Goal: Book appointment/travel/reservation

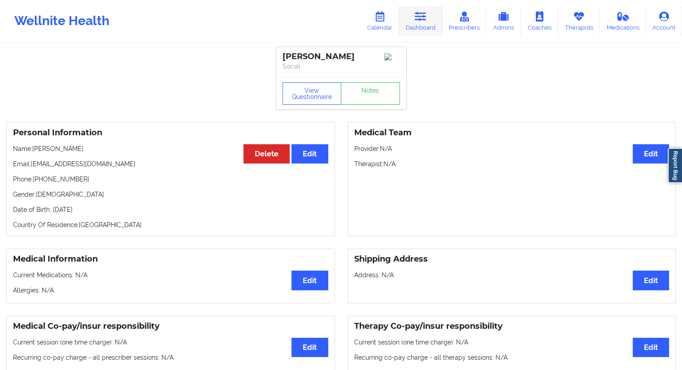
click at [425, 25] on link "Dashboard" at bounding box center [420, 21] width 43 height 30
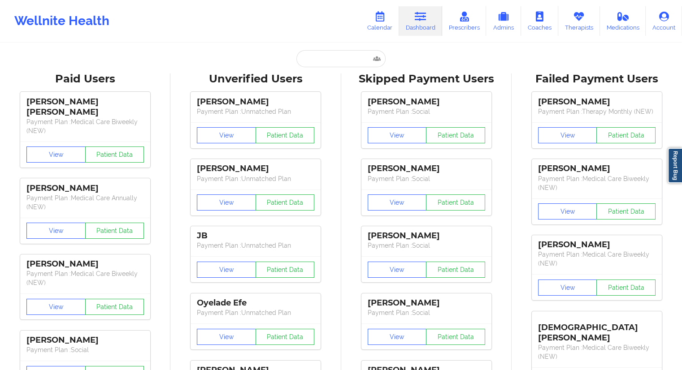
click at [314, 62] on input "text" at bounding box center [340, 58] width 89 height 17
paste input "[PERSON_NAME][EMAIL_ADDRESS][PERSON_NAME][DOMAIN_NAME]"
type input "[PERSON_NAME][EMAIL_ADDRESS][PERSON_NAME][DOMAIN_NAME]"
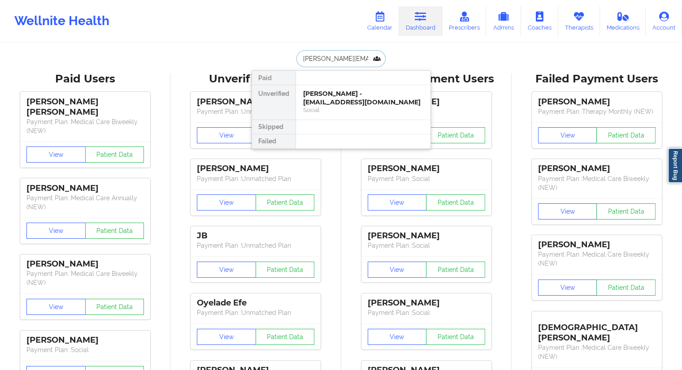
scroll to position [0, 4]
click at [323, 100] on div "Travis Gamblin - [EMAIL_ADDRESS][PERSON_NAME][DOMAIN_NAME]" at bounding box center [363, 98] width 120 height 17
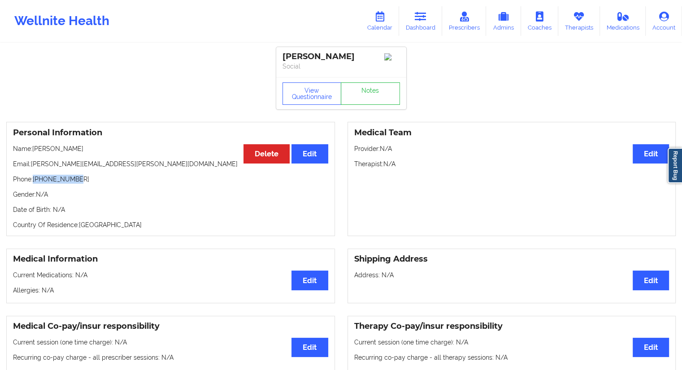
drag, startPoint x: 90, startPoint y: 183, endPoint x: 34, endPoint y: 182, distance: 55.6
click at [34, 182] on p "Phone: [PHONE_NUMBER]" at bounding box center [170, 179] width 315 height 9
copy p "[PHONE_NUMBER]"
click at [371, 33] on link "Calendar" at bounding box center [379, 21] width 39 height 30
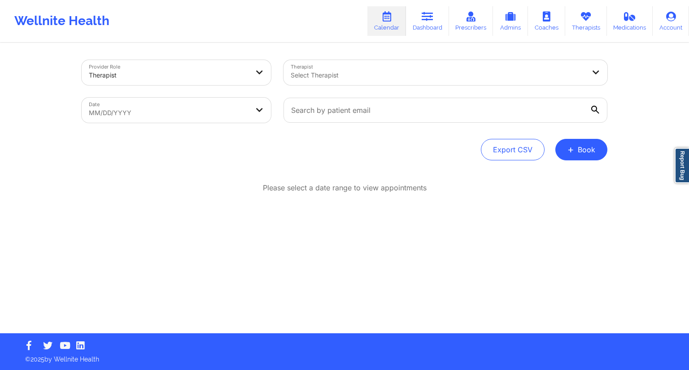
click at [212, 114] on body "Wellnite Health Calendar Dashboard Prescribers Admins Coaches Therapists Medica…" at bounding box center [344, 185] width 689 height 370
select select "2025-8"
select select "2025-9"
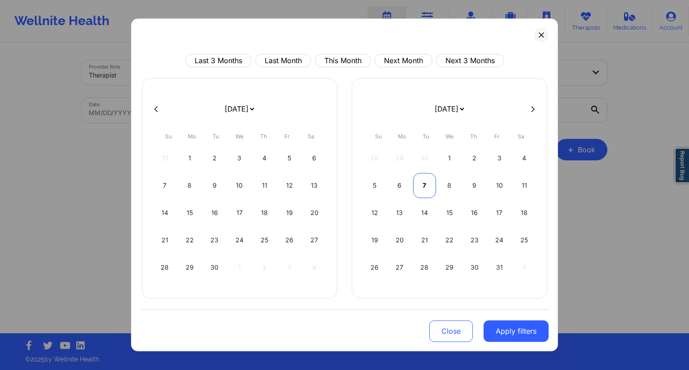
click at [418, 187] on div "7" at bounding box center [424, 185] width 23 height 25
select select "2025-9"
select select "2025-10"
select select "2025-9"
select select "2025-10"
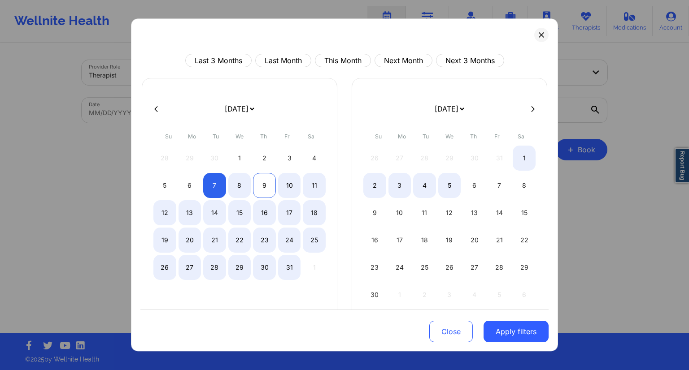
select select "2025-9"
select select "2025-10"
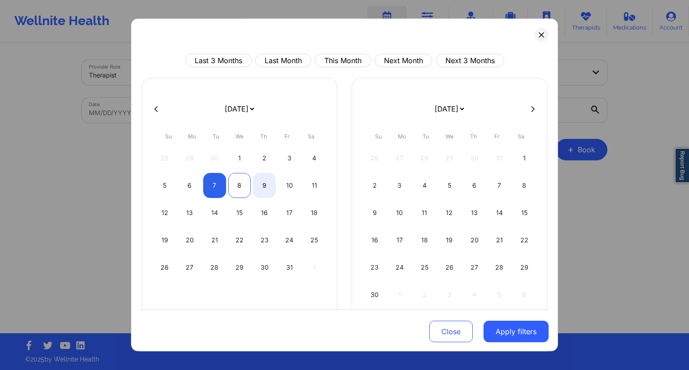
select select "2025-9"
select select "2025-10"
click at [239, 187] on div "8" at bounding box center [239, 185] width 23 height 25
select select "2025-9"
select select "2025-10"
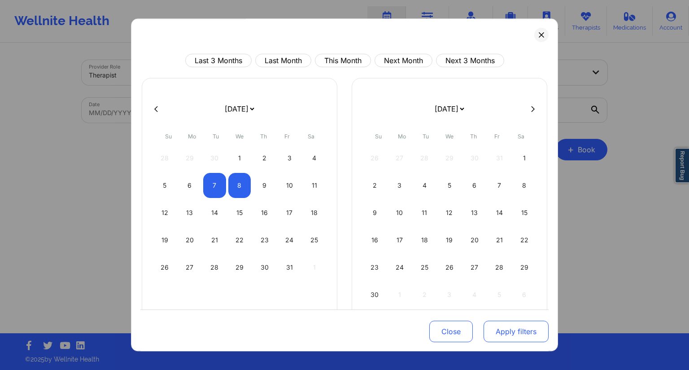
click at [499, 335] on button "Apply filters" at bounding box center [515, 332] width 65 height 22
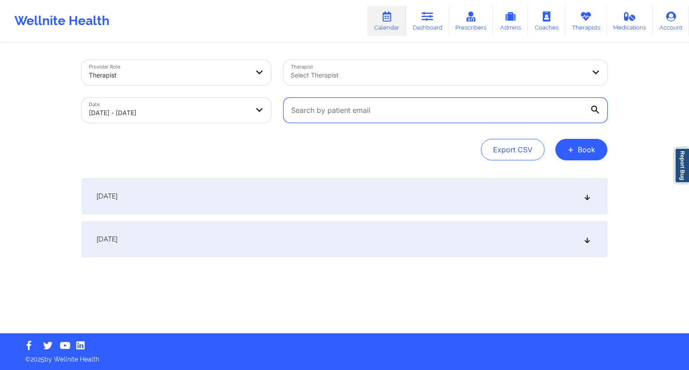
click at [381, 112] on input "text" at bounding box center [445, 110] width 324 height 25
paste input "[EMAIL_ADDRESS][DOMAIN_NAME]"
type input "[EMAIL_ADDRESS][DOMAIN_NAME]"
click at [388, 153] on div "Export CSV + Book" at bounding box center [344, 150] width 525 height 22
click at [152, 252] on div "[DATE]" at bounding box center [344, 239] width 525 height 36
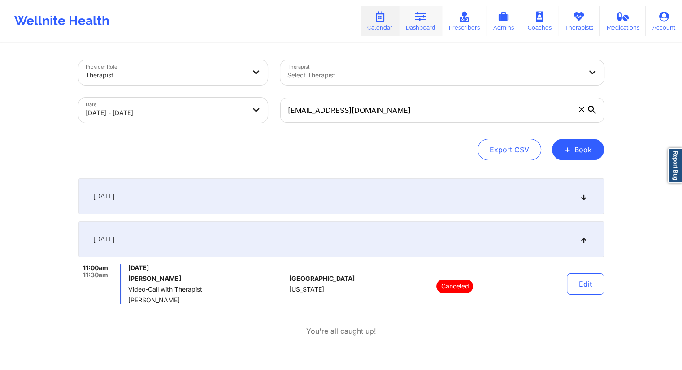
click at [407, 26] on link "Dashboard" at bounding box center [420, 21] width 43 height 30
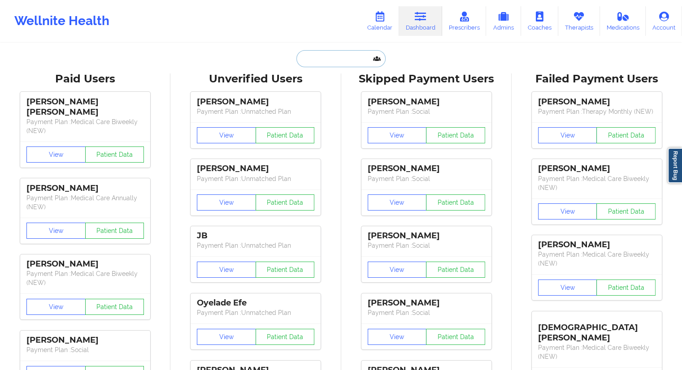
click at [338, 65] on input "text" at bounding box center [340, 58] width 89 height 17
paste input "[EMAIL_ADDRESS][DOMAIN_NAME]"
type input "[EMAIL_ADDRESS][DOMAIN_NAME]"
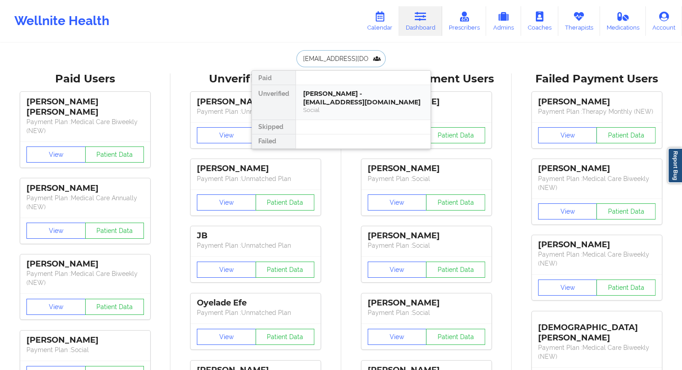
click at [332, 98] on div "[PERSON_NAME] - [EMAIL_ADDRESS][DOMAIN_NAME]" at bounding box center [363, 98] width 120 height 17
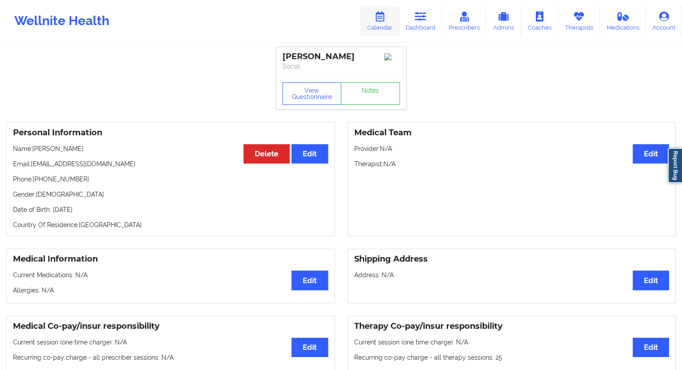
click at [386, 20] on icon at bounding box center [380, 17] width 12 height 10
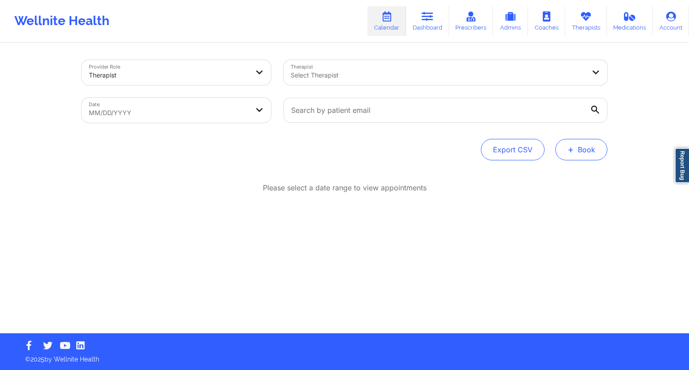
click at [577, 158] on button "+ Book" at bounding box center [581, 150] width 52 height 22
click at [540, 175] on button "Therapy Session" at bounding box center [566, 178] width 69 height 15
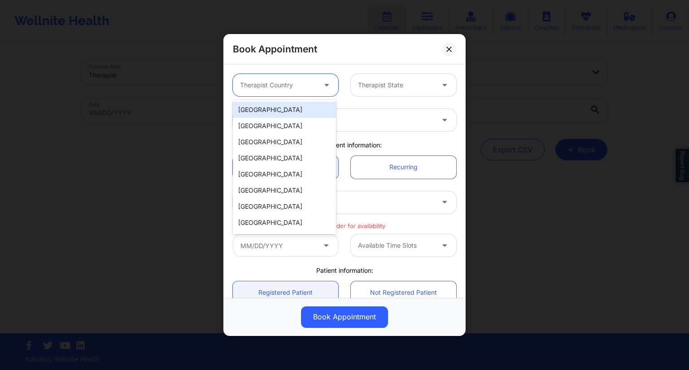
click at [312, 83] on div at bounding box center [278, 85] width 76 height 11
click at [275, 112] on div "[GEOGRAPHIC_DATA]" at bounding box center [284, 110] width 103 height 16
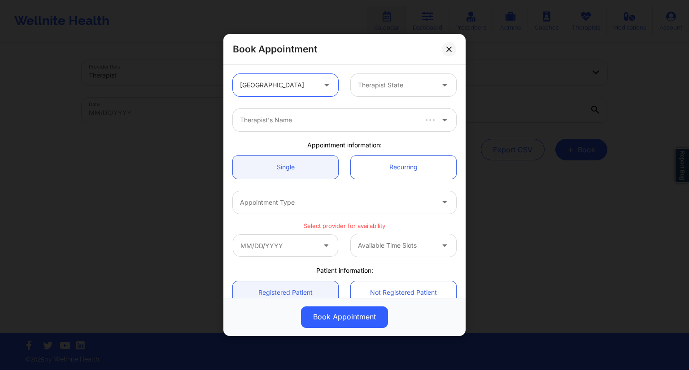
click at [382, 86] on div at bounding box center [396, 85] width 76 height 11
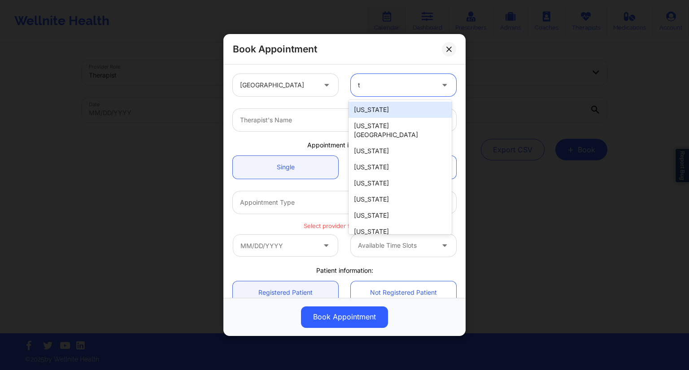
type input "tx"
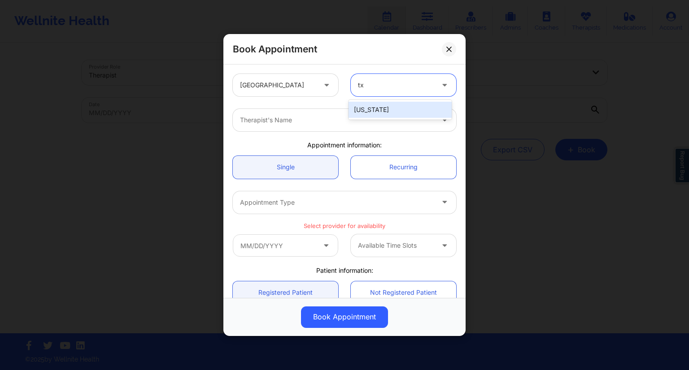
click at [365, 110] on div "[US_STATE]" at bounding box center [399, 110] width 103 height 16
click at [283, 121] on div at bounding box center [337, 120] width 194 height 11
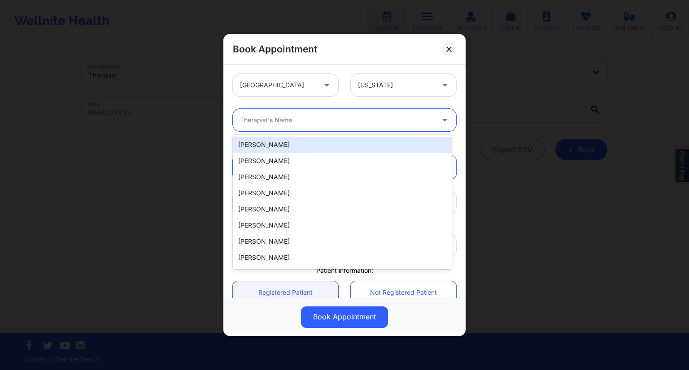
paste input "[PERSON_NAME]"
type input "[PERSON_NAME]"
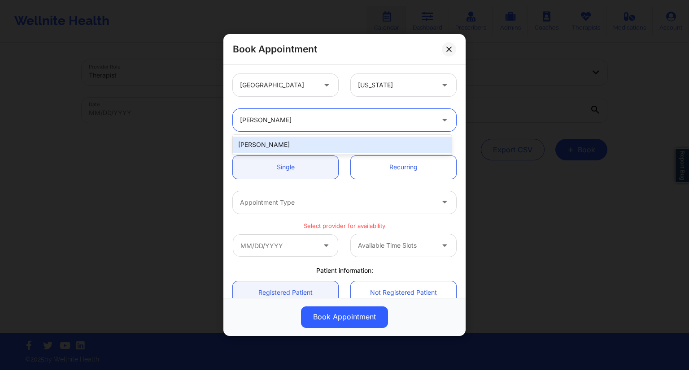
click at [286, 140] on div "[PERSON_NAME]" at bounding box center [342, 145] width 219 height 16
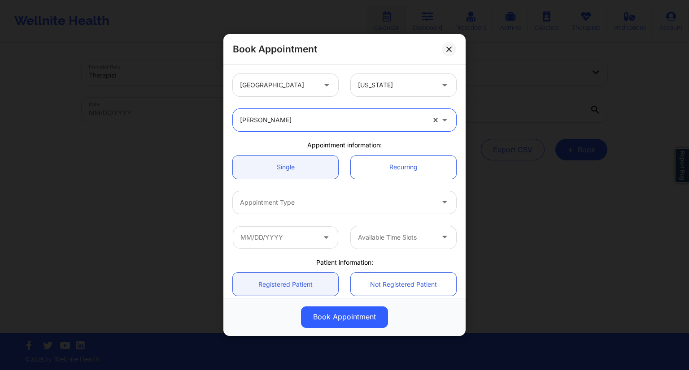
click at [329, 201] on div at bounding box center [337, 202] width 194 height 11
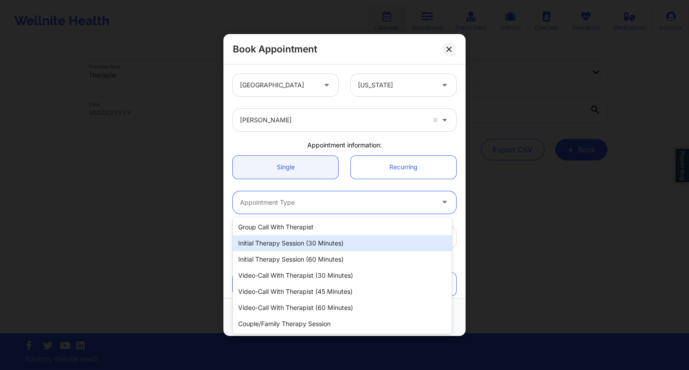
click at [280, 239] on div "Initial Therapy Session (30 minutes)" at bounding box center [342, 243] width 219 height 16
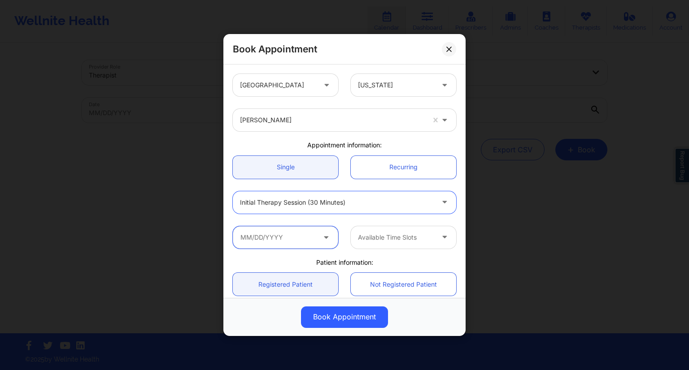
click at [284, 238] on input "text" at bounding box center [285, 237] width 105 height 22
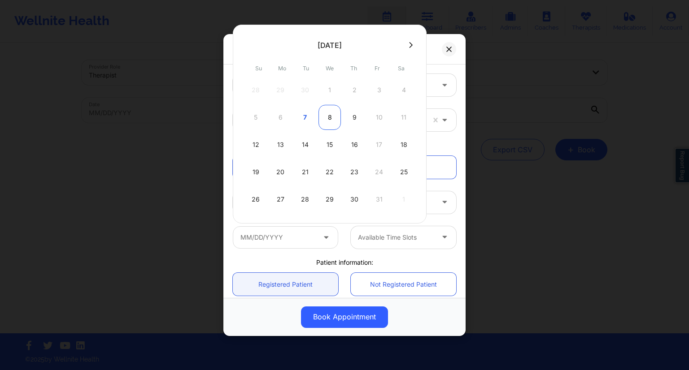
click at [328, 116] on div "8" at bounding box center [329, 117] width 22 height 25
type input "[DATE]"
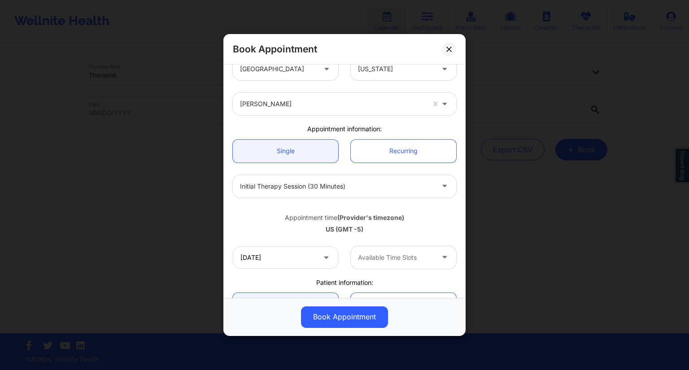
scroll to position [45, 0]
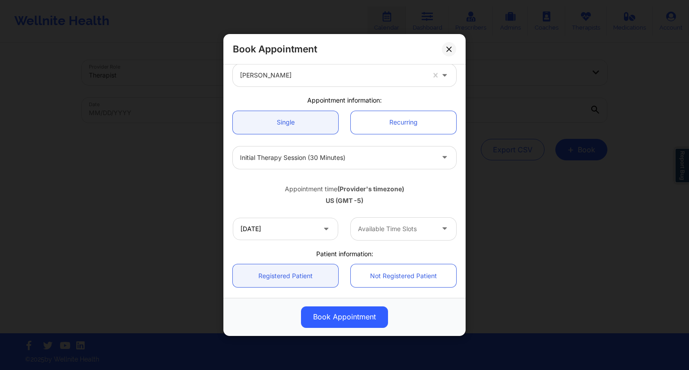
click at [410, 220] on div "Available Time Slots" at bounding box center [393, 229] width 84 height 22
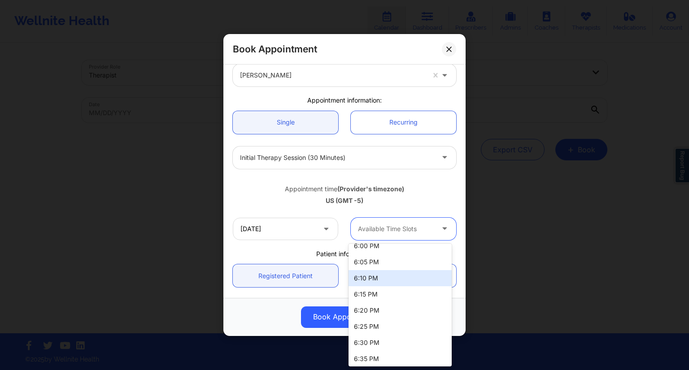
scroll to position [0, 0]
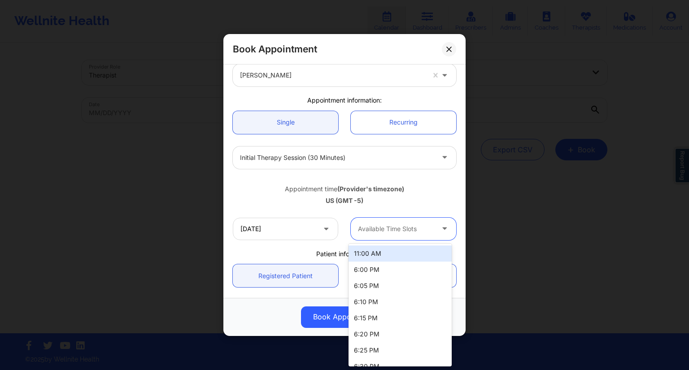
click at [373, 259] on div "11:00 AM" at bounding box center [399, 254] width 103 height 16
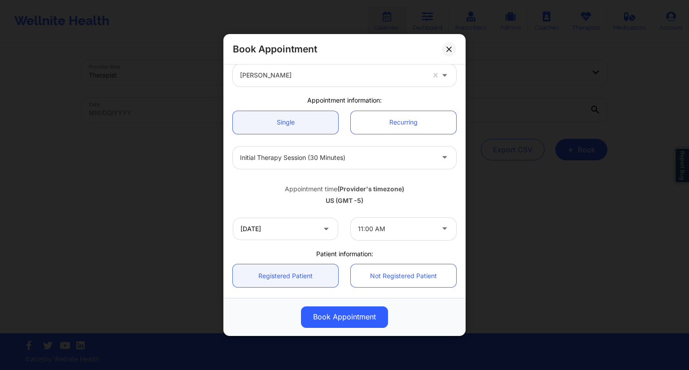
click at [421, 202] on div "US (GMT -5)" at bounding box center [344, 200] width 223 height 9
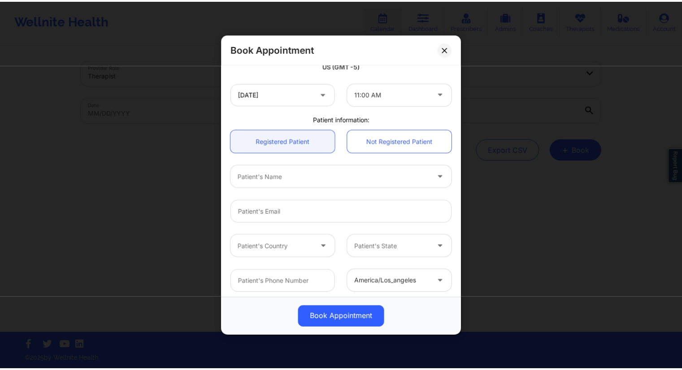
scroll to position [90, 0]
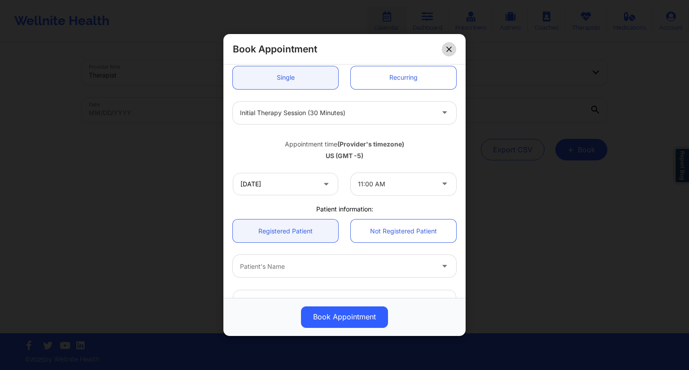
click at [444, 49] on button at bounding box center [449, 49] width 14 height 14
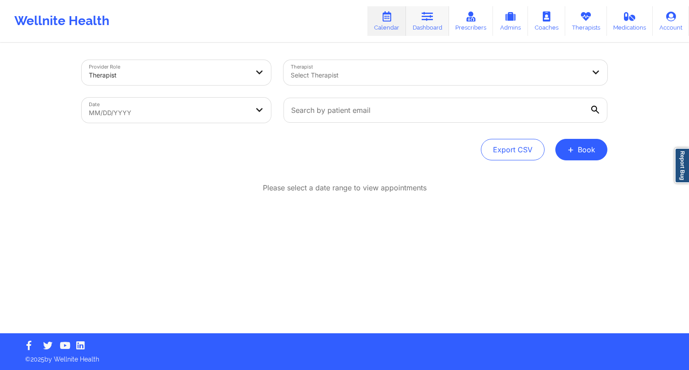
click at [434, 28] on link "Dashboard" at bounding box center [427, 21] width 43 height 30
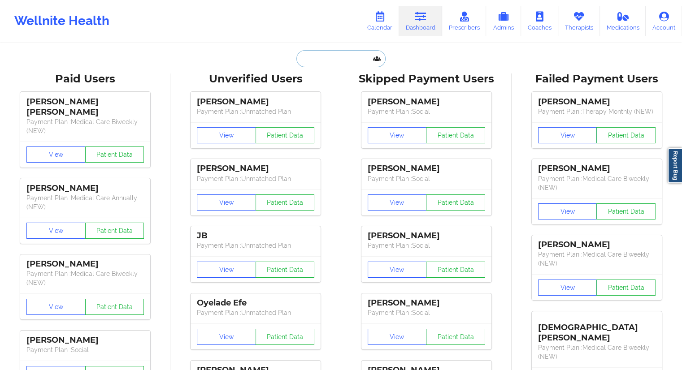
click at [327, 58] on input "text" at bounding box center [340, 58] width 89 height 17
paste input "[PERSON_NAME]"
type input "[PERSON_NAME]"
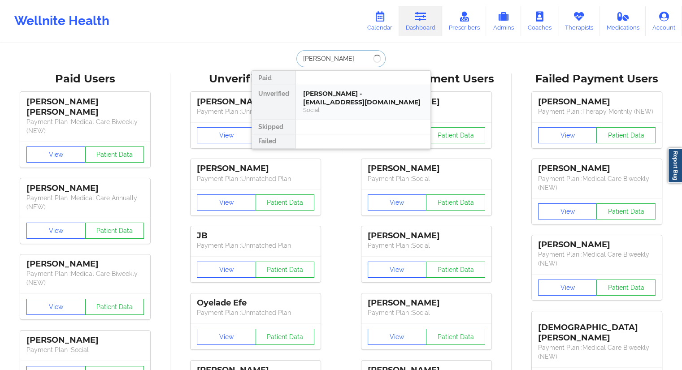
click at [324, 95] on div "[PERSON_NAME] - [EMAIL_ADDRESS][DOMAIN_NAME]" at bounding box center [363, 98] width 120 height 17
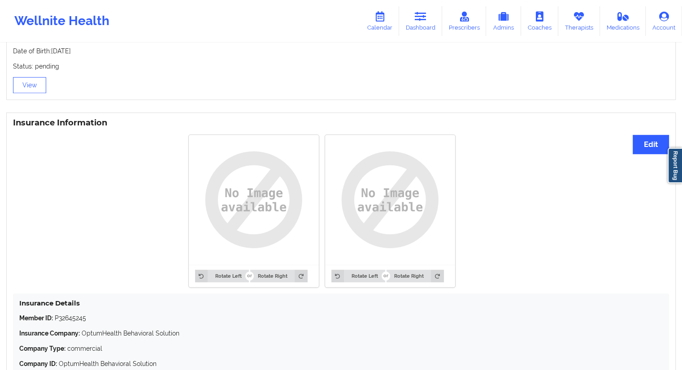
scroll to position [670, 0]
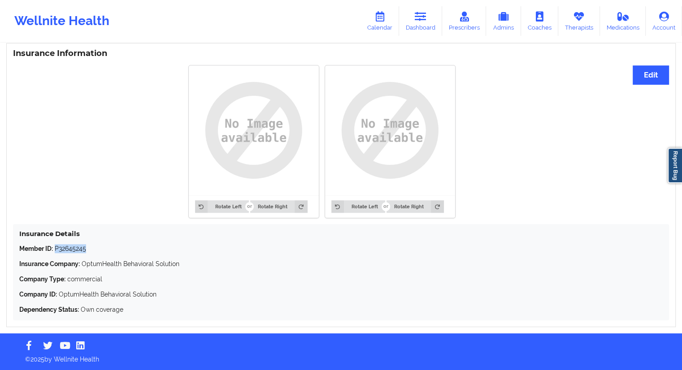
drag, startPoint x: 84, startPoint y: 250, endPoint x: 56, endPoint y: 249, distance: 28.7
click at [56, 249] on p "Member ID: P32645245" at bounding box center [340, 248] width 643 height 9
copy p "P32645245"
click at [412, 24] on link "Dashboard" at bounding box center [420, 21] width 43 height 30
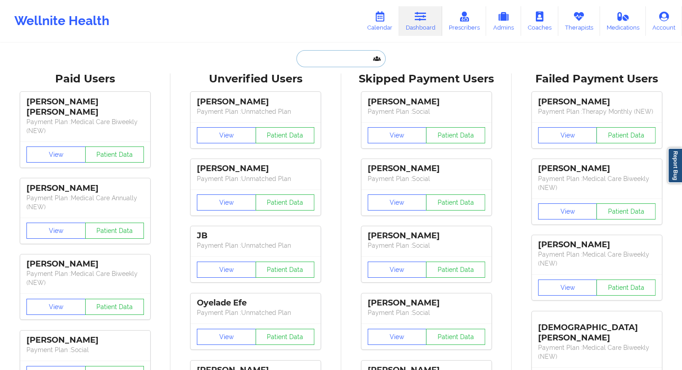
click at [324, 53] on input "text" at bounding box center [340, 58] width 89 height 17
paste input "[EMAIL_ADDRESS][DOMAIN_NAME]"
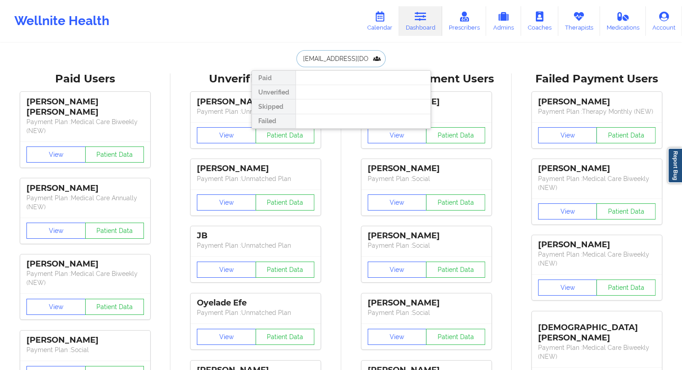
click at [352, 59] on input "[EMAIL_ADDRESS][DOMAIN_NAME]" at bounding box center [340, 58] width 89 height 17
click at [296, 64] on div "[EMAIL_ADDRESS][DOMAIN_NAME]" at bounding box center [340, 58] width 89 height 17
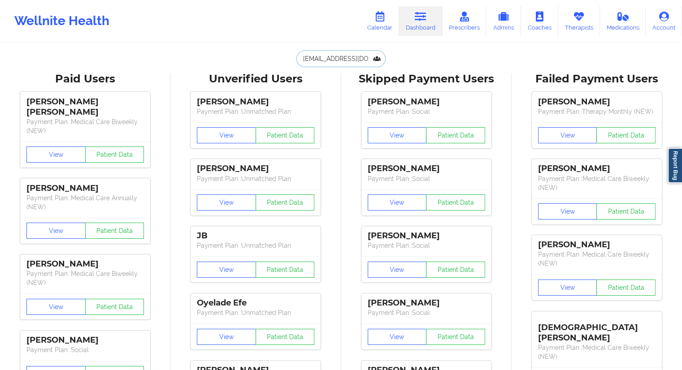
click at [352, 59] on input "[EMAIL_ADDRESS][DOMAIN_NAME]" at bounding box center [340, 58] width 89 height 17
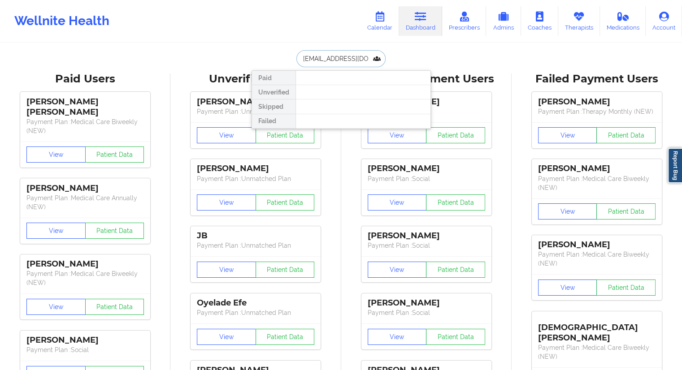
paste input "[PERSON_NAME]"
click at [325, 57] on input "[PERSON_NAME]" at bounding box center [340, 58] width 89 height 17
type input "[PERSON_NAME]"
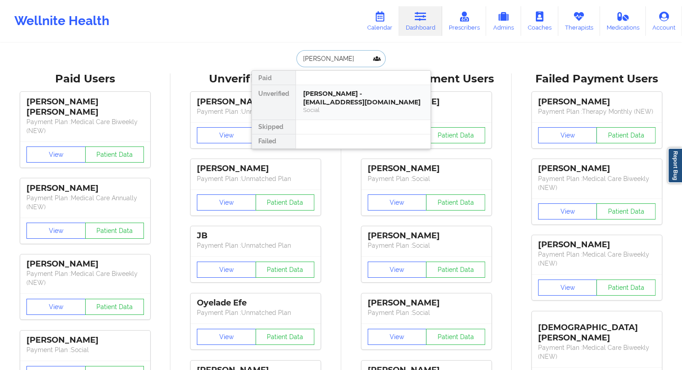
click at [330, 88] on div "[PERSON_NAME] - [EMAIL_ADDRESS][DOMAIN_NAME] Social" at bounding box center [363, 102] width 135 height 35
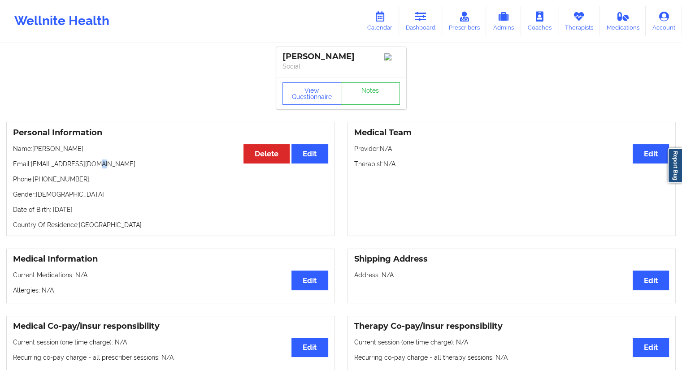
drag, startPoint x: 124, startPoint y: 164, endPoint x: 95, endPoint y: 165, distance: 28.3
click at [95, 165] on p "Email: [EMAIL_ADDRESS][DOMAIN_NAME]" at bounding box center [170, 164] width 315 height 9
drag, startPoint x: 86, startPoint y: 151, endPoint x: 28, endPoint y: 148, distance: 57.9
click at [28, 148] on p "Name: [PERSON_NAME]" at bounding box center [170, 148] width 315 height 9
click at [389, 20] on link "Calendar" at bounding box center [379, 21] width 39 height 30
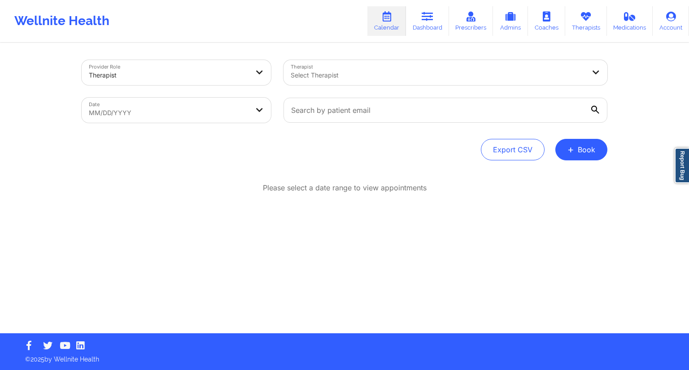
click at [156, 118] on body "Wellnite Health Calendar Dashboard Prescribers Admins Coaches Therapists Medica…" at bounding box center [344, 185] width 689 height 370
select select "2025-8"
select select "2025-9"
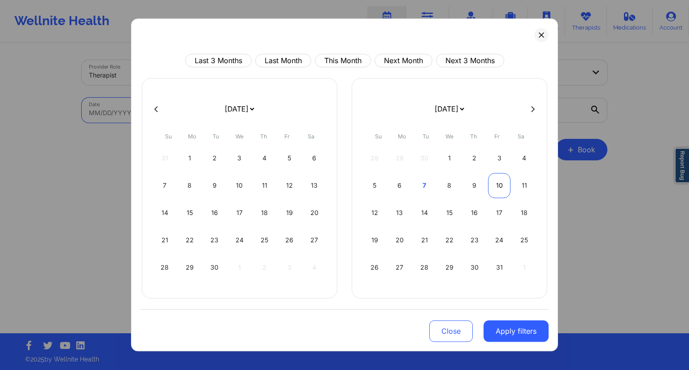
click at [501, 188] on div "10" at bounding box center [499, 185] width 23 height 25
select select "2025-9"
select select "2025-10"
select select "2025-9"
select select "2025-10"
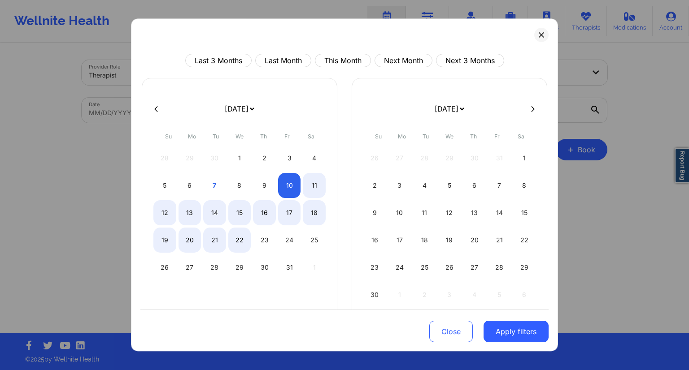
select select "2025-9"
select select "2025-10"
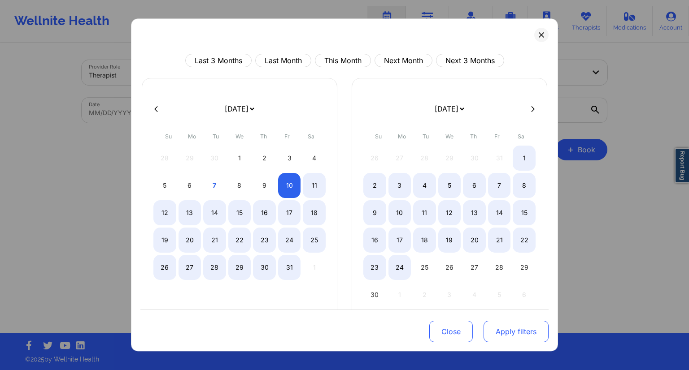
click at [522, 329] on button "Apply filters" at bounding box center [515, 332] width 65 height 22
select select "2025-9"
select select "2025-10"
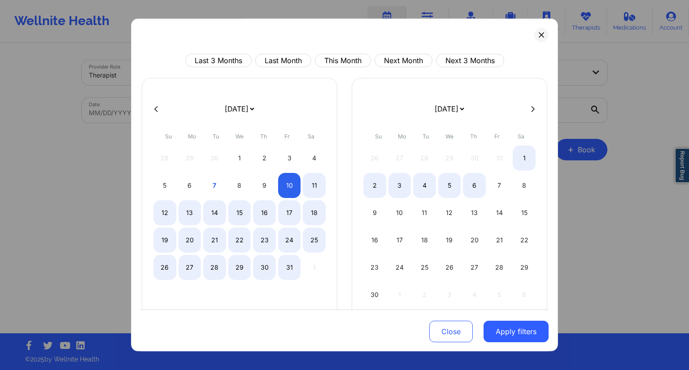
select select "2025-9"
select select "2025-10"
click at [542, 39] on button at bounding box center [541, 35] width 14 height 14
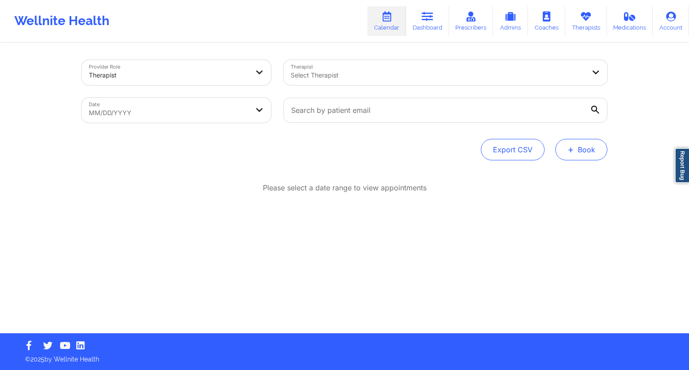
click at [582, 144] on button "+ Book" at bounding box center [581, 150] width 52 height 22
click at [550, 174] on button "Therapy Session" at bounding box center [566, 178] width 69 height 15
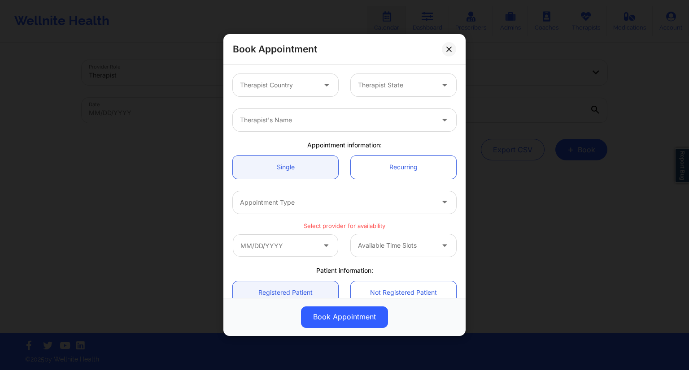
click at [278, 87] on div at bounding box center [278, 85] width 76 height 11
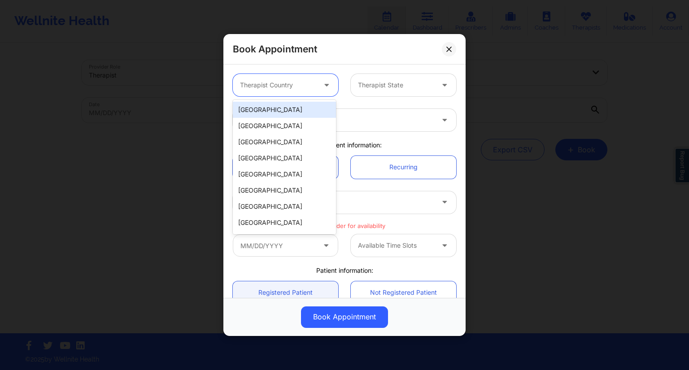
click at [270, 103] on div "[GEOGRAPHIC_DATA]" at bounding box center [284, 110] width 103 height 16
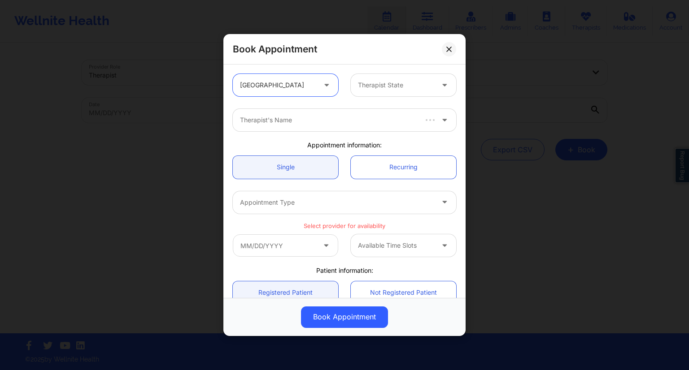
click at [371, 89] on div at bounding box center [396, 85] width 76 height 11
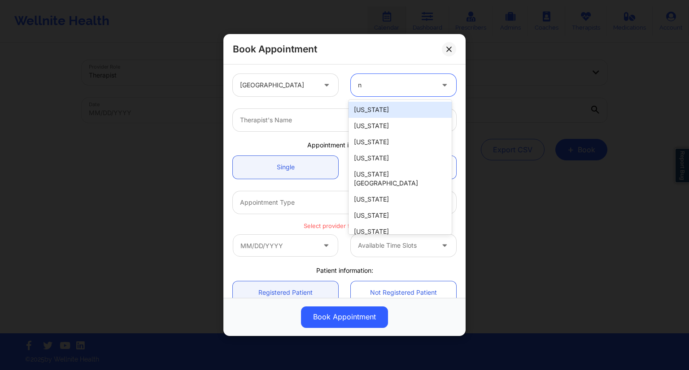
type input "ny"
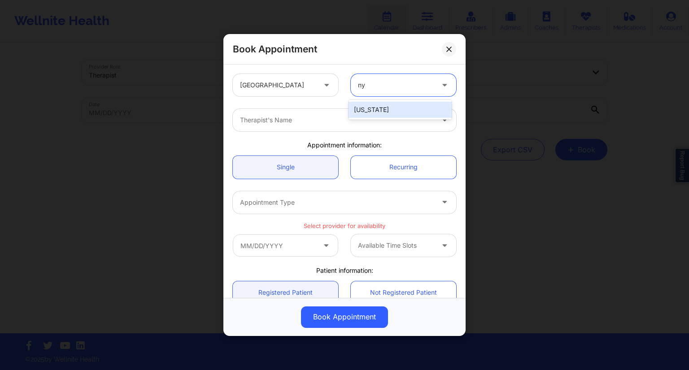
click at [363, 110] on div "[US_STATE]" at bounding box center [399, 110] width 103 height 16
click at [308, 115] on div at bounding box center [337, 120] width 194 height 11
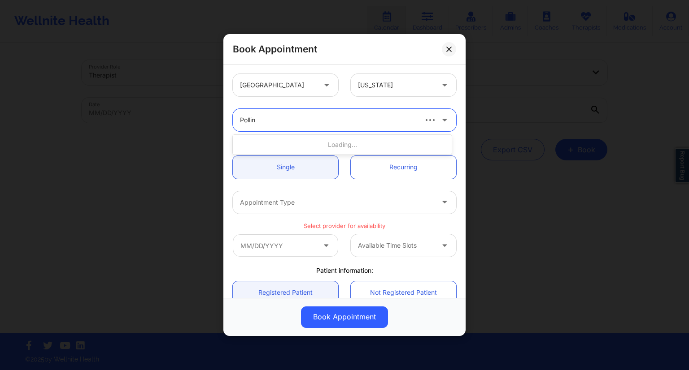
type input "[PERSON_NAME]"
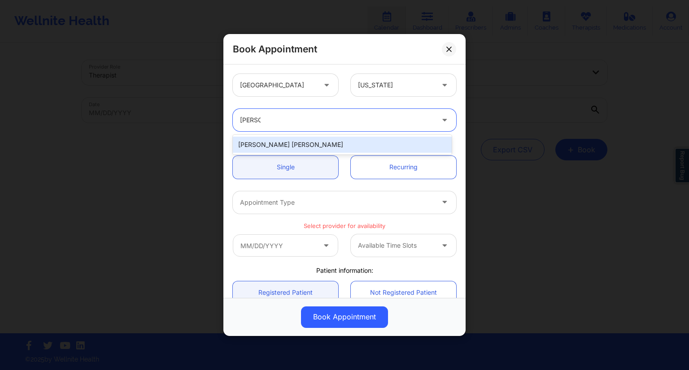
click at [299, 140] on div "[PERSON_NAME] [PERSON_NAME]" at bounding box center [342, 145] width 219 height 16
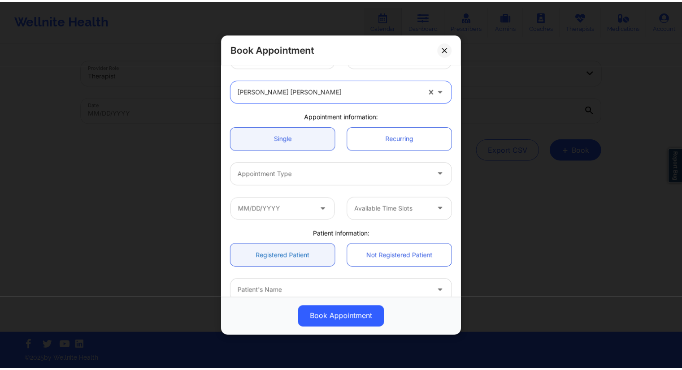
scroll to position [45, 0]
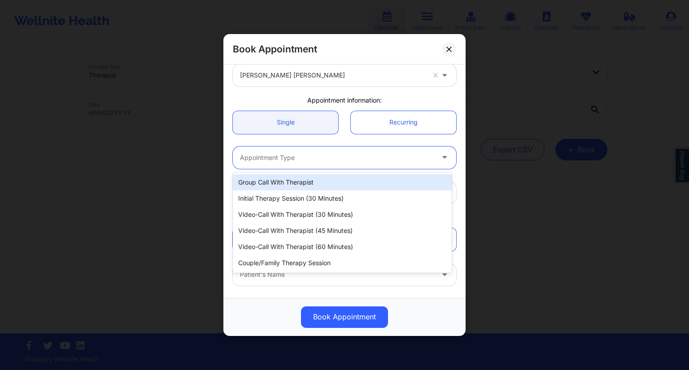
click at [301, 151] on div "Appointment Type" at bounding box center [334, 158] width 202 height 22
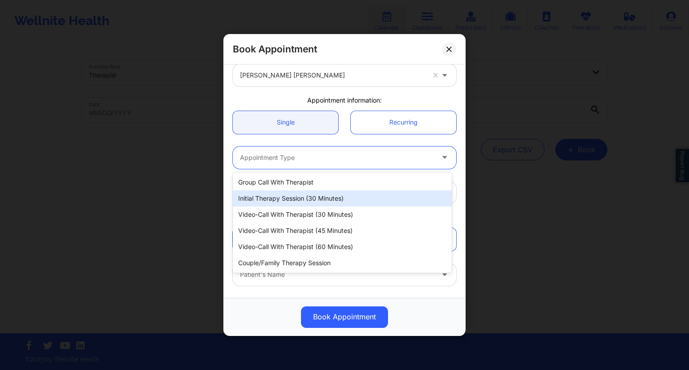
click at [298, 197] on div "Initial Therapy Session (30 minutes)" at bounding box center [342, 199] width 219 height 16
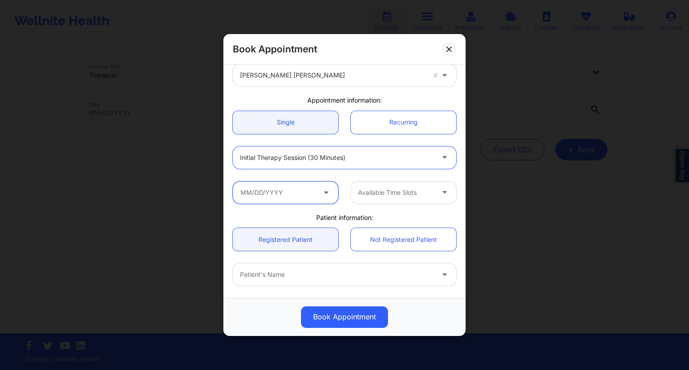
click at [292, 196] on input "text" at bounding box center [285, 193] width 105 height 22
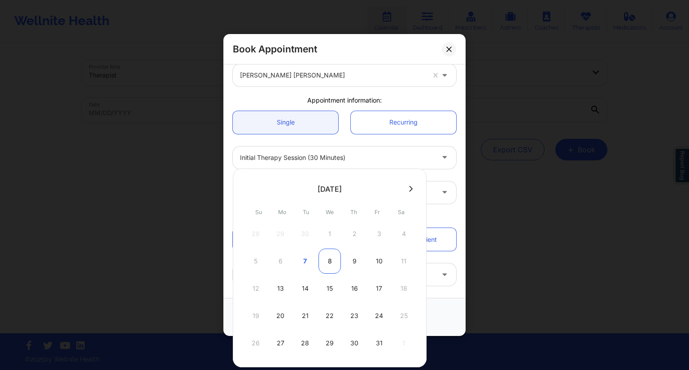
click at [330, 262] on div "8" at bounding box center [329, 261] width 22 height 25
type input "[DATE]"
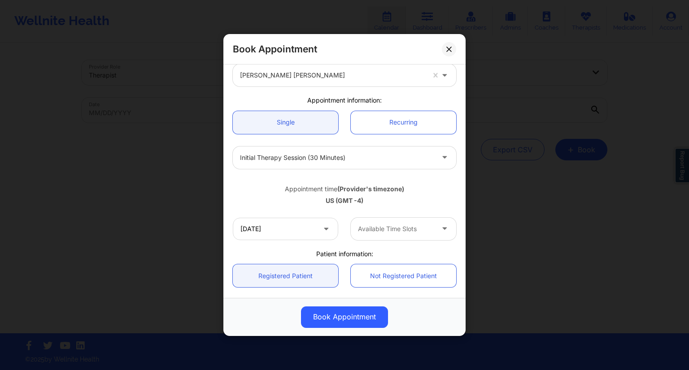
click at [393, 232] on div at bounding box center [396, 229] width 76 height 11
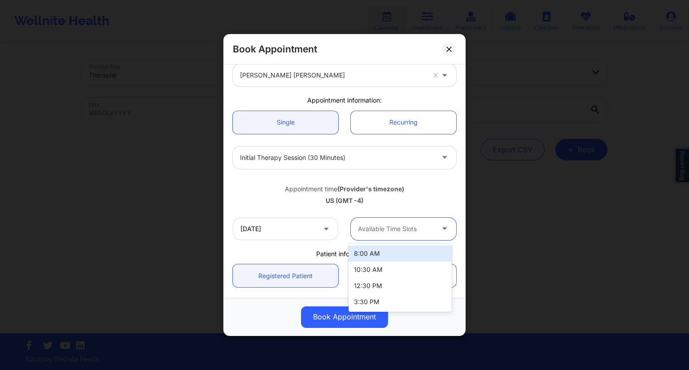
click at [443, 199] on div "US (GMT -4)" at bounding box center [344, 200] width 223 height 9
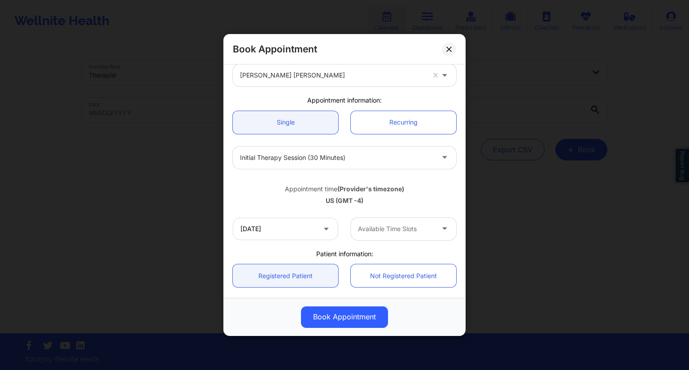
click at [421, 230] on div at bounding box center [396, 229] width 76 height 11
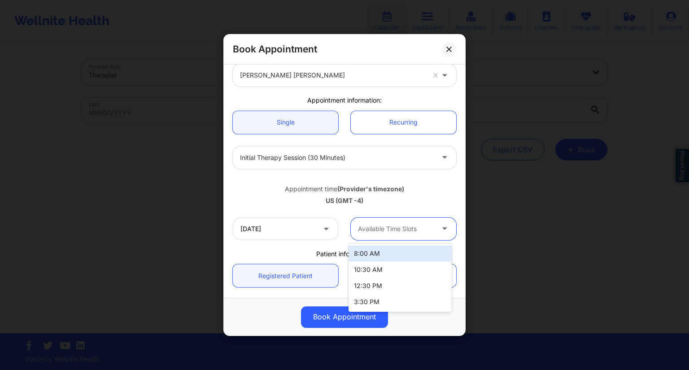
click at [440, 229] on icon at bounding box center [444, 227] width 9 height 8
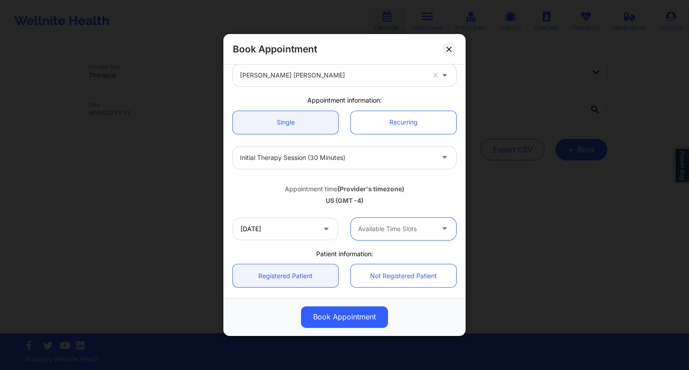
click at [388, 221] on div "Available Time Slots" at bounding box center [393, 229] width 84 height 22
click at [432, 196] on div "US (GMT -4)" at bounding box center [344, 200] width 223 height 9
click at [451, 50] on icon at bounding box center [448, 49] width 5 height 5
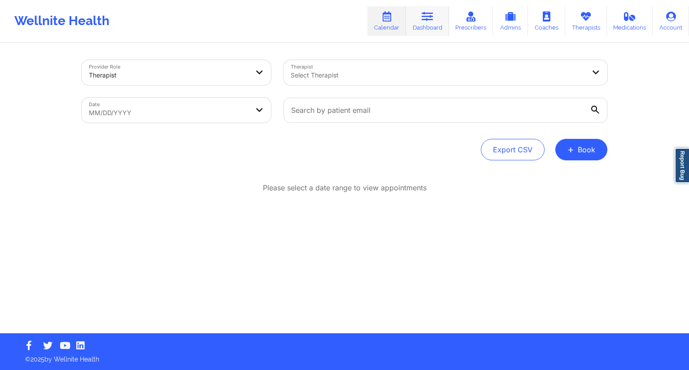
click at [423, 21] on icon at bounding box center [427, 17] width 12 height 10
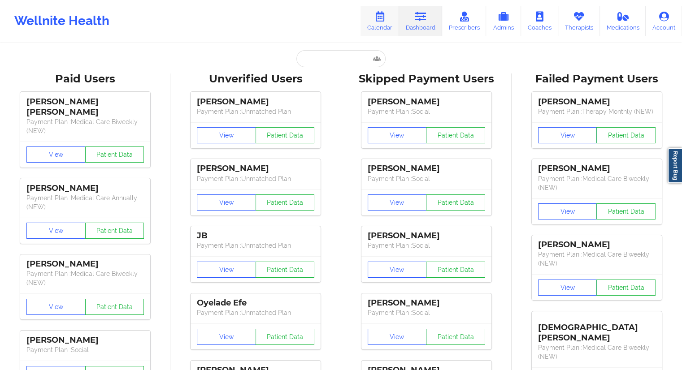
click at [383, 22] on link "Calendar" at bounding box center [379, 21] width 39 height 30
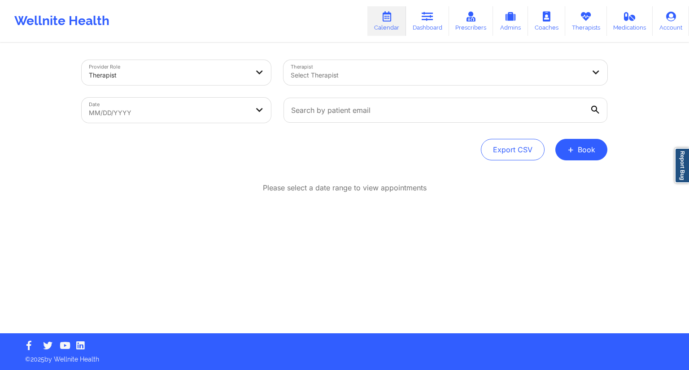
click at [185, 108] on body "Wellnite Health Calendar Dashboard Prescribers Admins Coaches Therapists Medica…" at bounding box center [344, 185] width 689 height 370
select select "2025-8"
select select "2025-9"
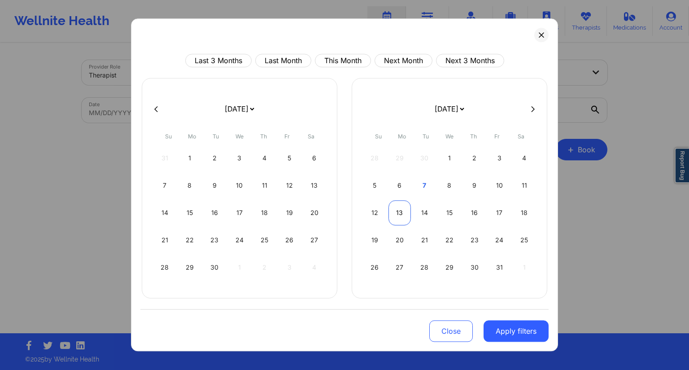
click at [403, 209] on div "13" at bounding box center [399, 212] width 23 height 25
select select "2025-9"
select select "2025-10"
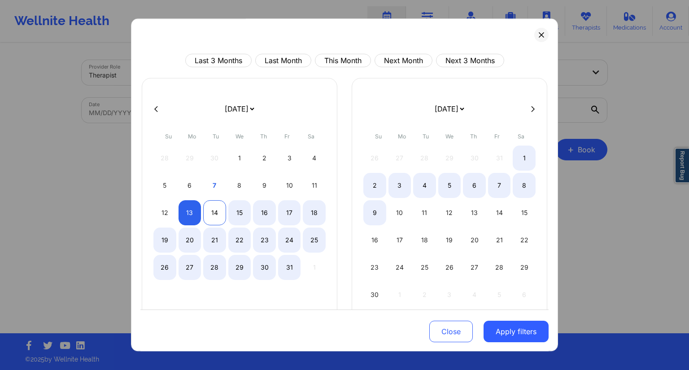
select select "2025-9"
select select "2025-10"
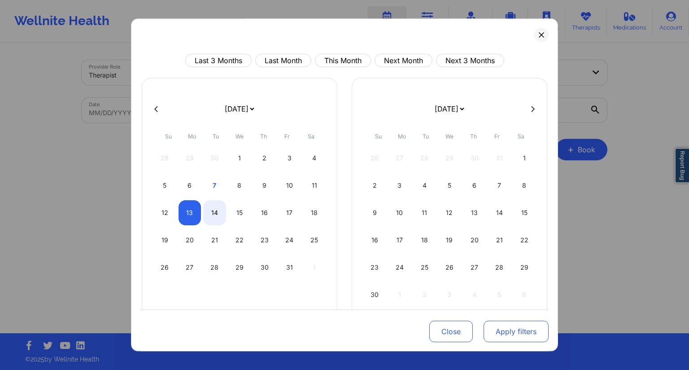
select select "2025-9"
select select "2025-10"
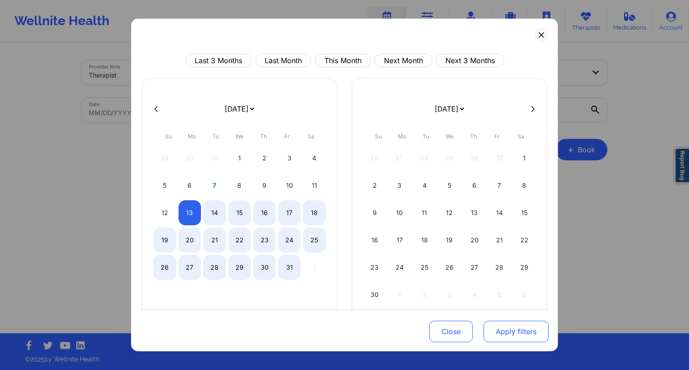
click at [517, 337] on button "Apply filters" at bounding box center [515, 332] width 65 height 22
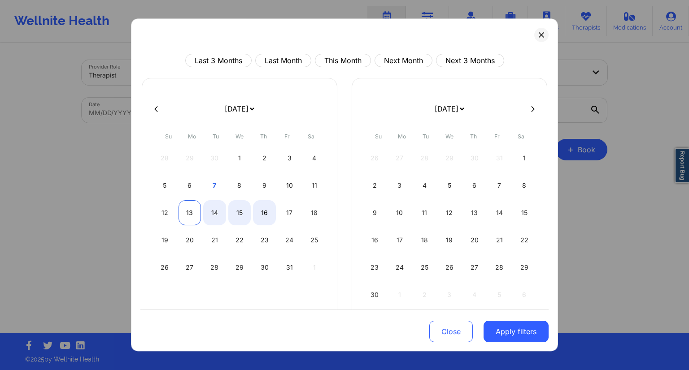
select select "2025-9"
select select "2025-10"
select select "2025-9"
select select "2025-10"
select select "2025-9"
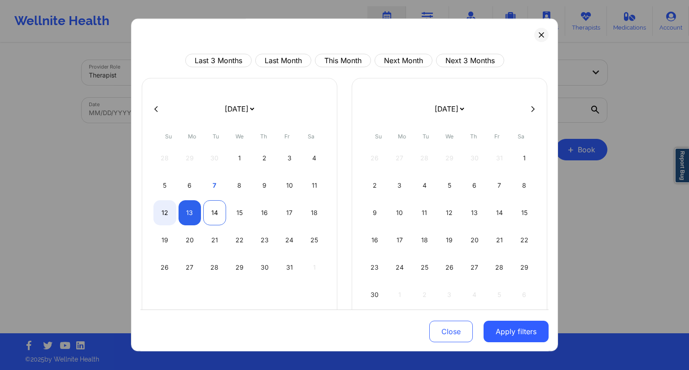
select select "2025-10"
click at [215, 212] on div "14" at bounding box center [214, 212] width 23 height 25
select select "2025-9"
select select "2025-10"
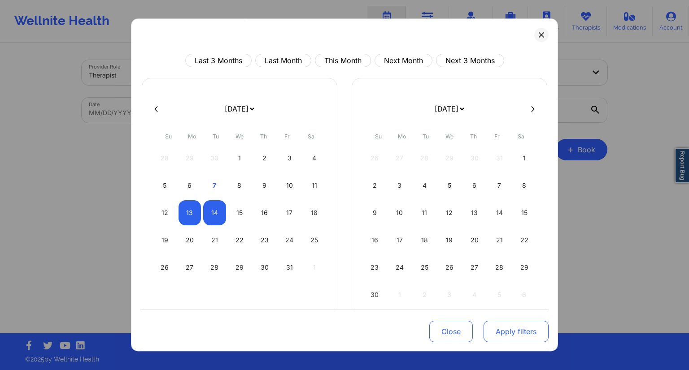
click at [490, 324] on button "Apply filters" at bounding box center [515, 332] width 65 height 22
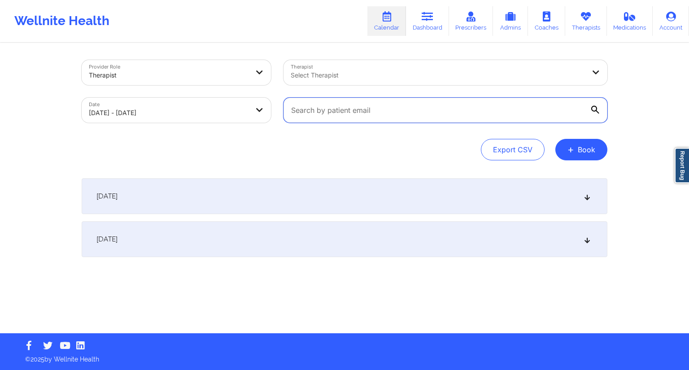
click at [346, 103] on input "text" at bounding box center [445, 110] width 324 height 25
paste input "[EMAIL_ADDRESS][DOMAIN_NAME]"
type input "[EMAIL_ADDRESS][DOMAIN_NAME]"
click at [289, 147] on div "Export CSV + Book" at bounding box center [344, 150] width 525 height 22
click at [194, 237] on div "[DATE]" at bounding box center [344, 239] width 525 height 36
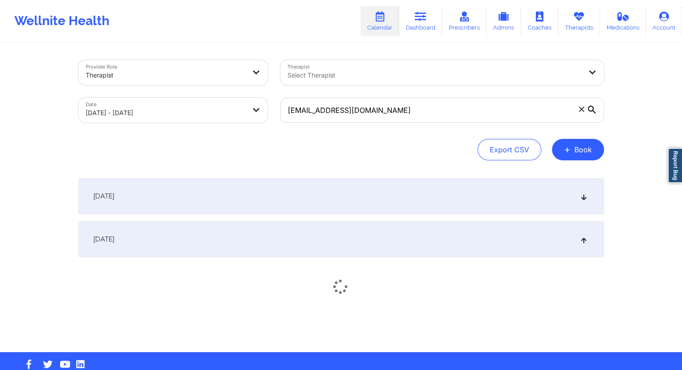
click at [194, 208] on div "[DATE]" at bounding box center [340, 196] width 525 height 36
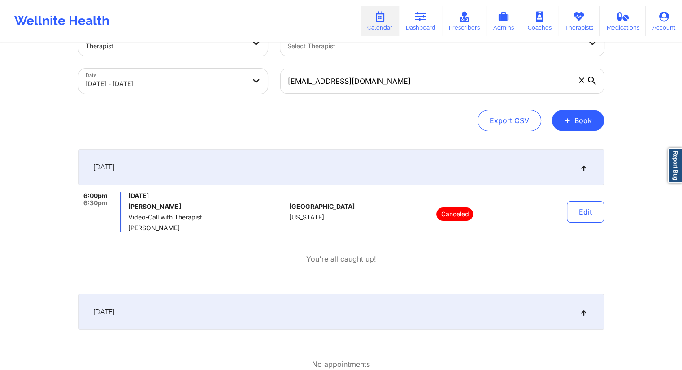
scroll to position [45, 0]
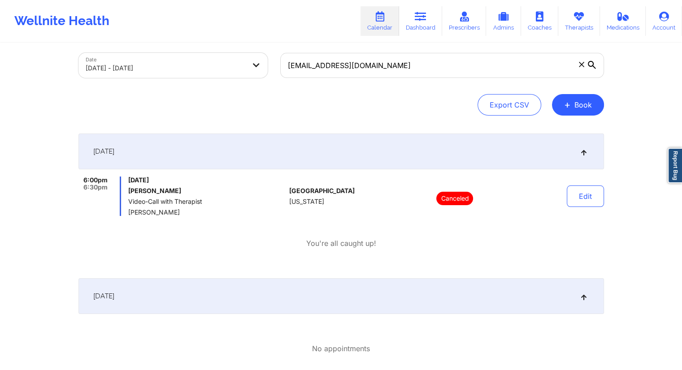
click at [235, 307] on div "[DATE]" at bounding box center [340, 296] width 525 height 36
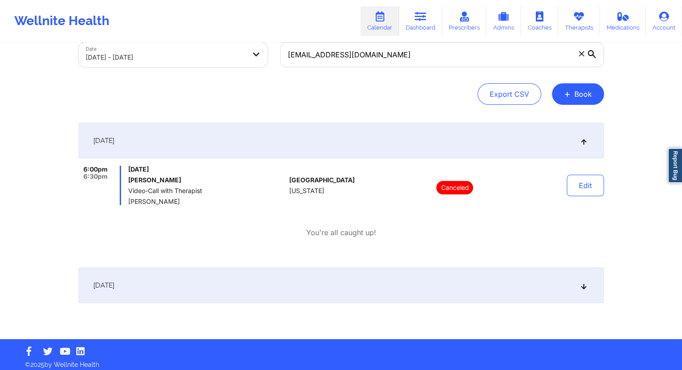
scroll to position [61, 0]
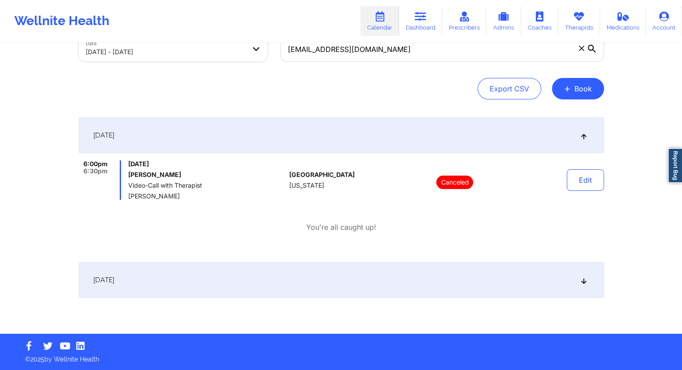
click at [212, 283] on div "[DATE]" at bounding box center [340, 280] width 525 height 36
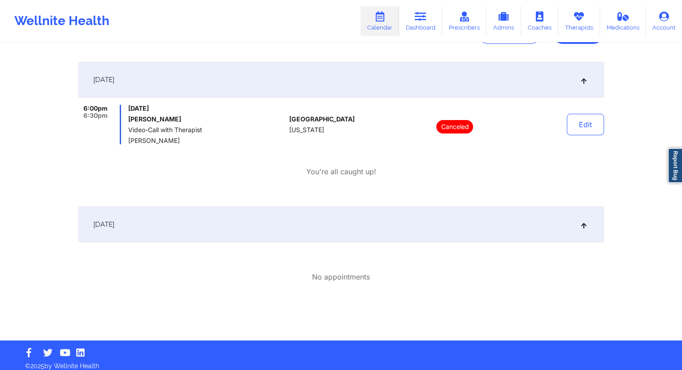
scroll to position [0, 0]
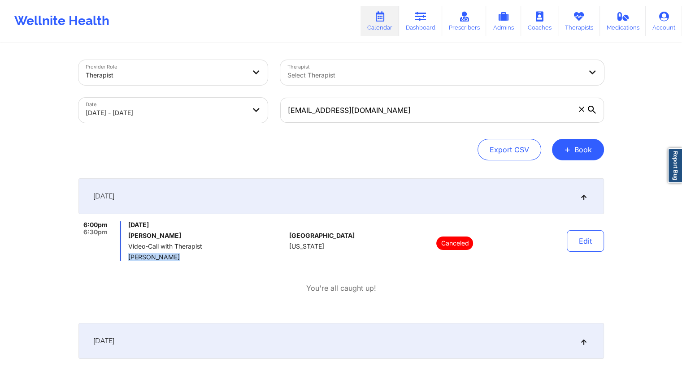
drag, startPoint x: 174, startPoint y: 259, endPoint x: 127, endPoint y: 255, distance: 47.2
click at [127, 255] on div "6:00pm 6:30pm [DATE] [PERSON_NAME] Video-Call with Therapist [PERSON_NAME]" at bounding box center [182, 240] width 208 height 39
copy span "[PERSON_NAME]"
